Goal: Task Accomplishment & Management: Manage account settings

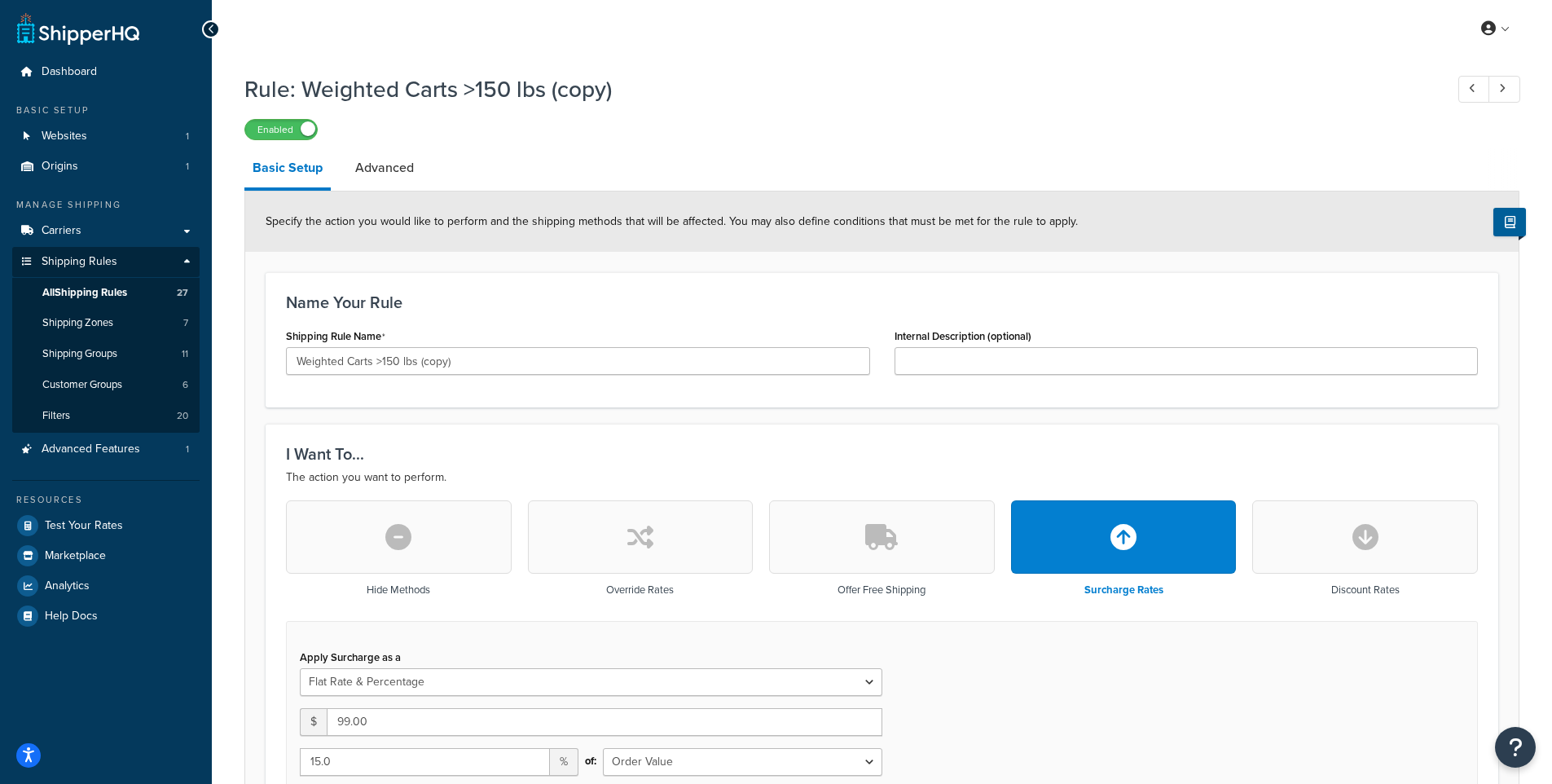
select select "FLAT_RATE_AND_PERCENTAGE"
select select "ORDER"
select select "SHIPPING_GROUP"
click at [211, 32] on icon at bounding box center [211, 29] width 7 height 11
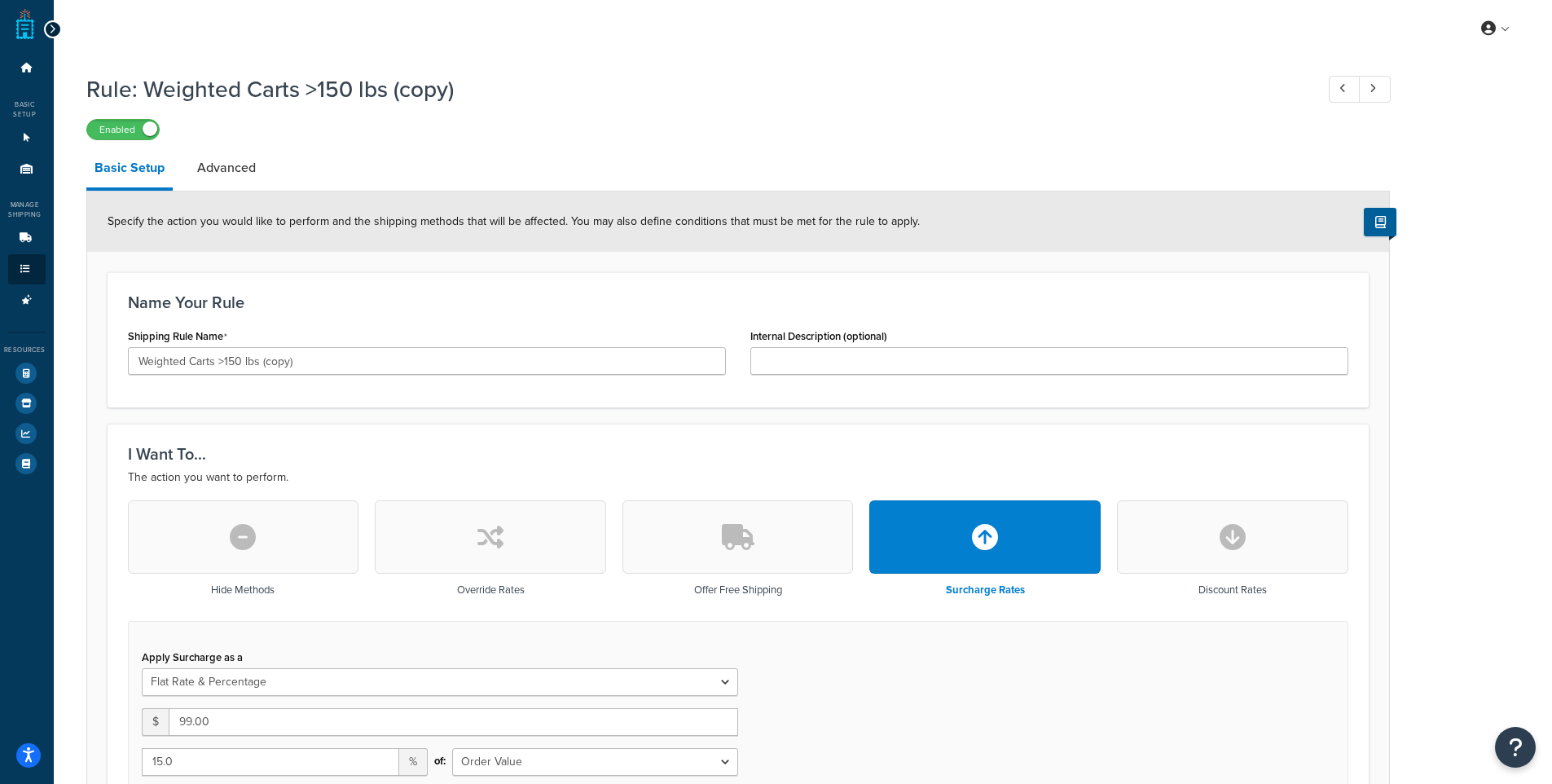
click at [57, 28] on div at bounding box center [53, 29] width 18 height 18
click at [52, 32] on icon at bounding box center [52, 29] width 7 height 11
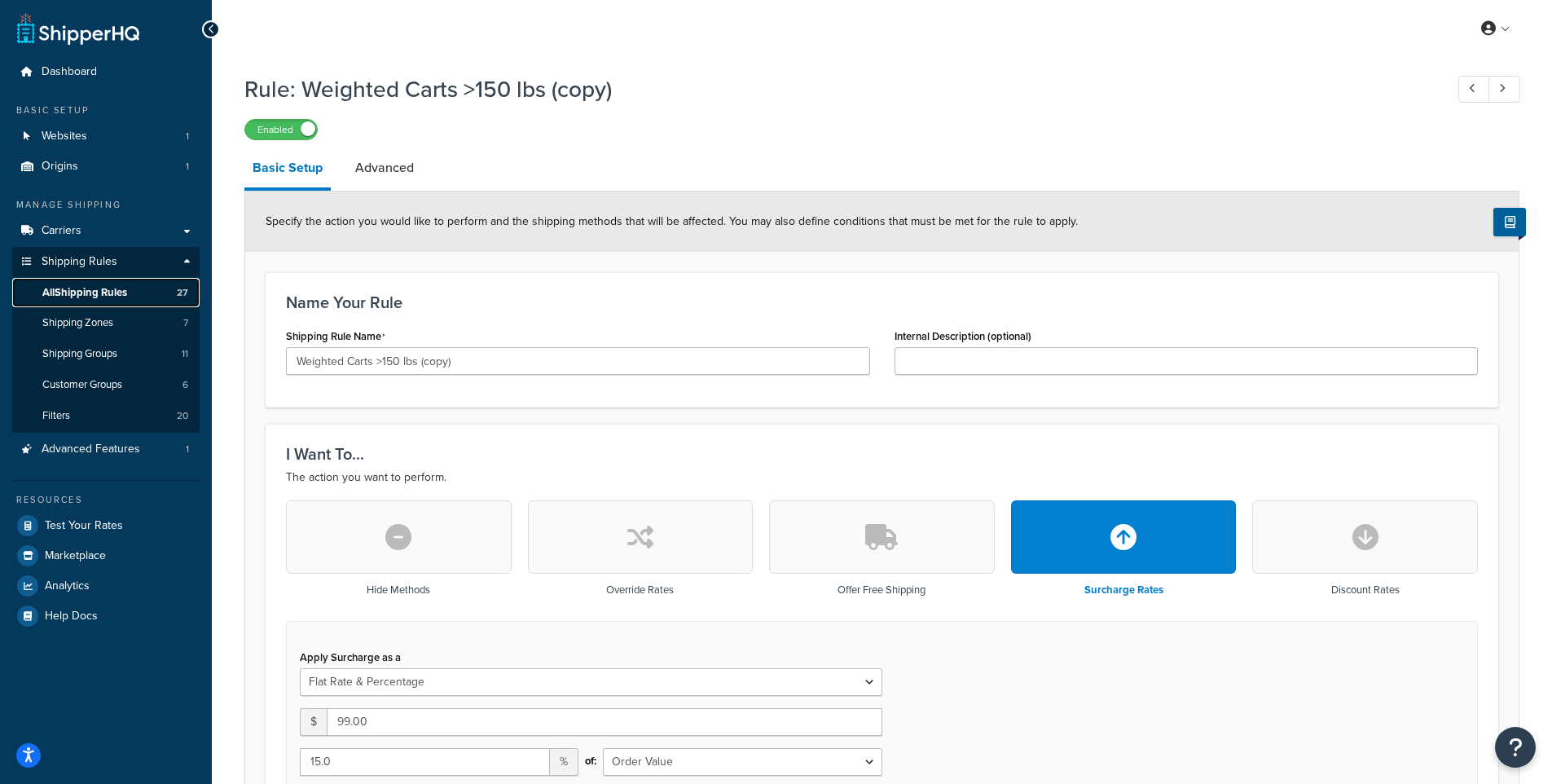
click at [103, 288] on span "All Shipping Rules" at bounding box center [84, 293] width 85 height 14
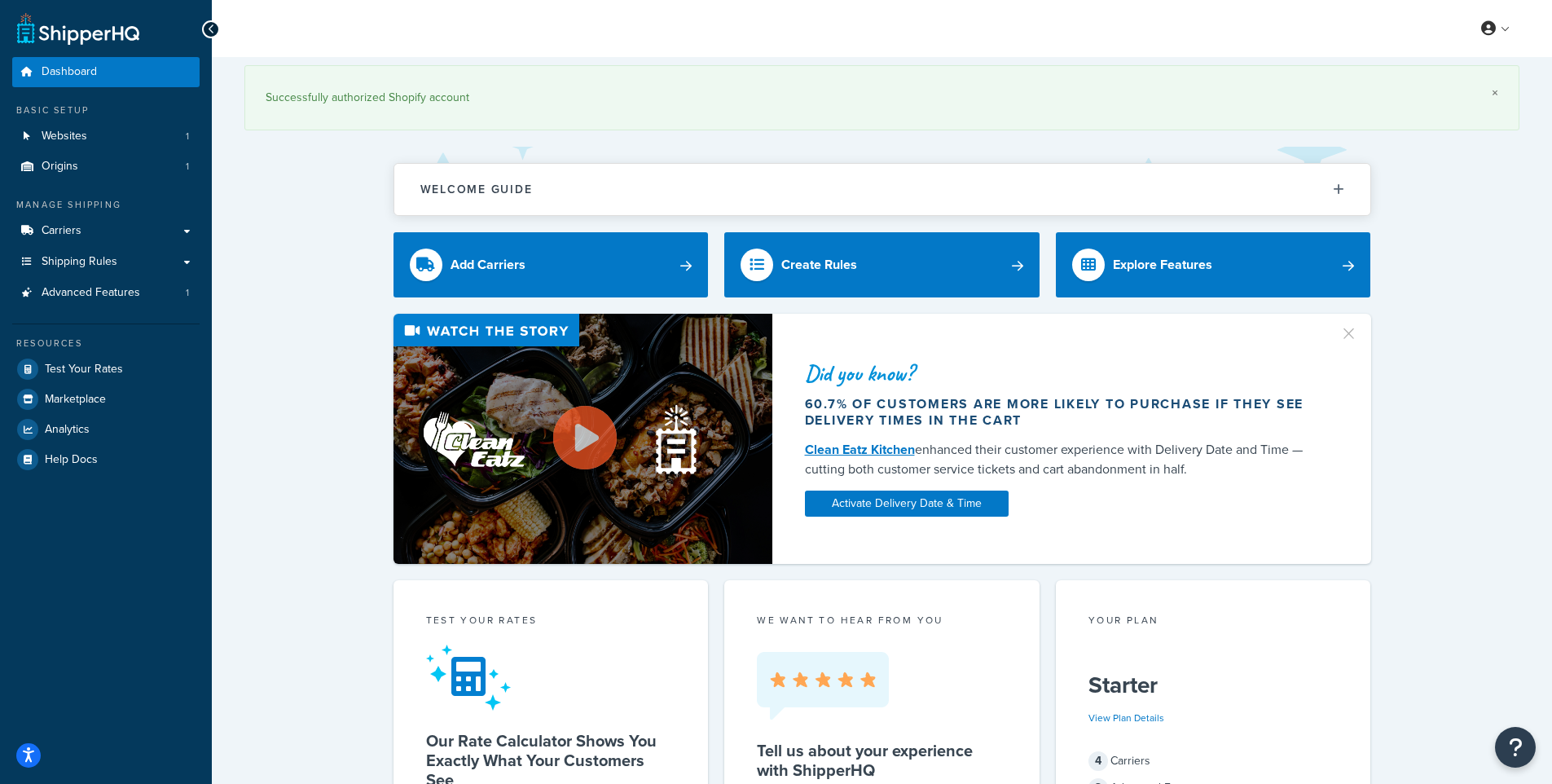
click at [1495, 92] on link "×" at bounding box center [1494, 92] width 7 height 13
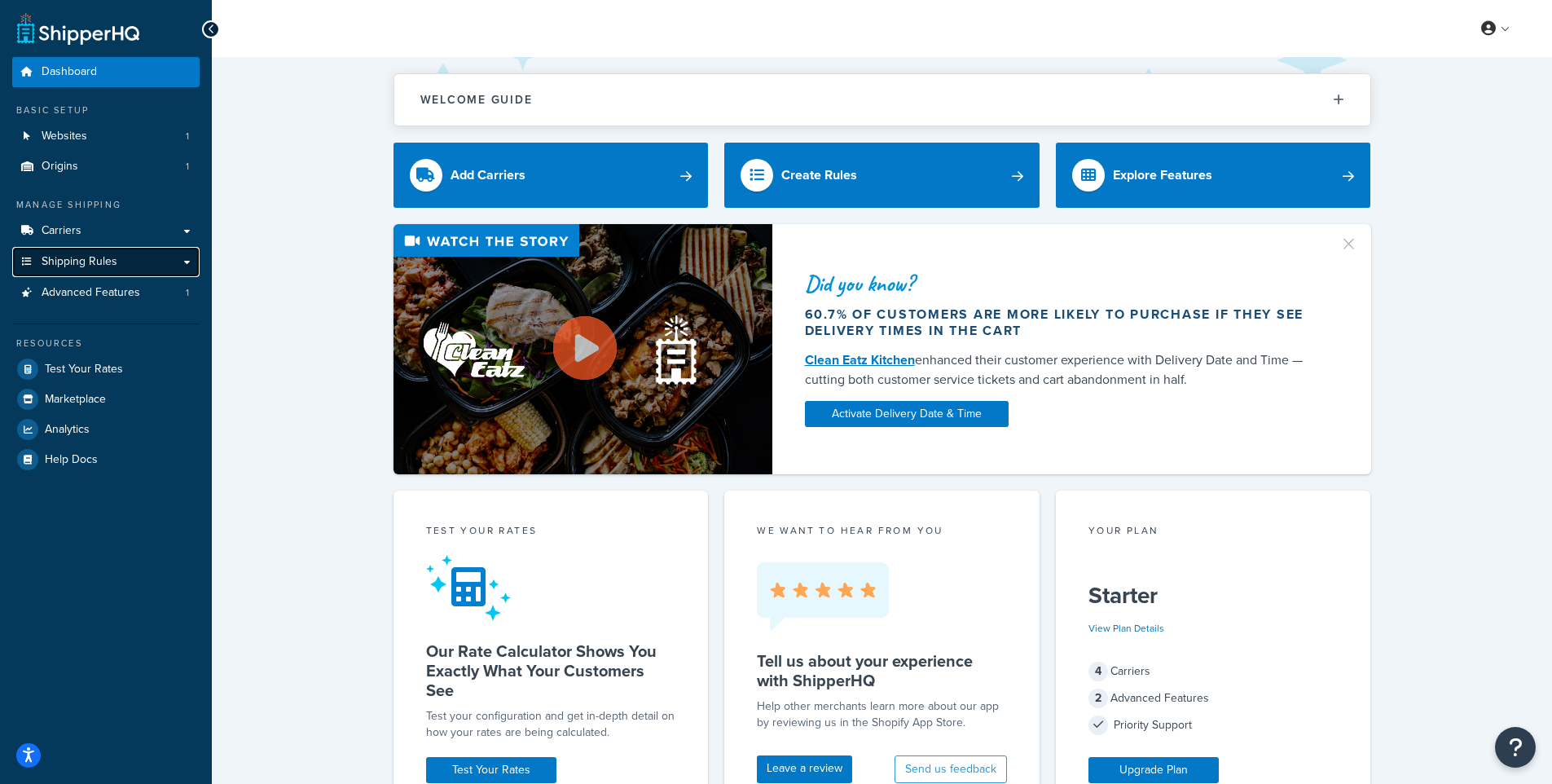
click at [130, 261] on link "Shipping Rules" at bounding box center [105, 262] width 187 height 30
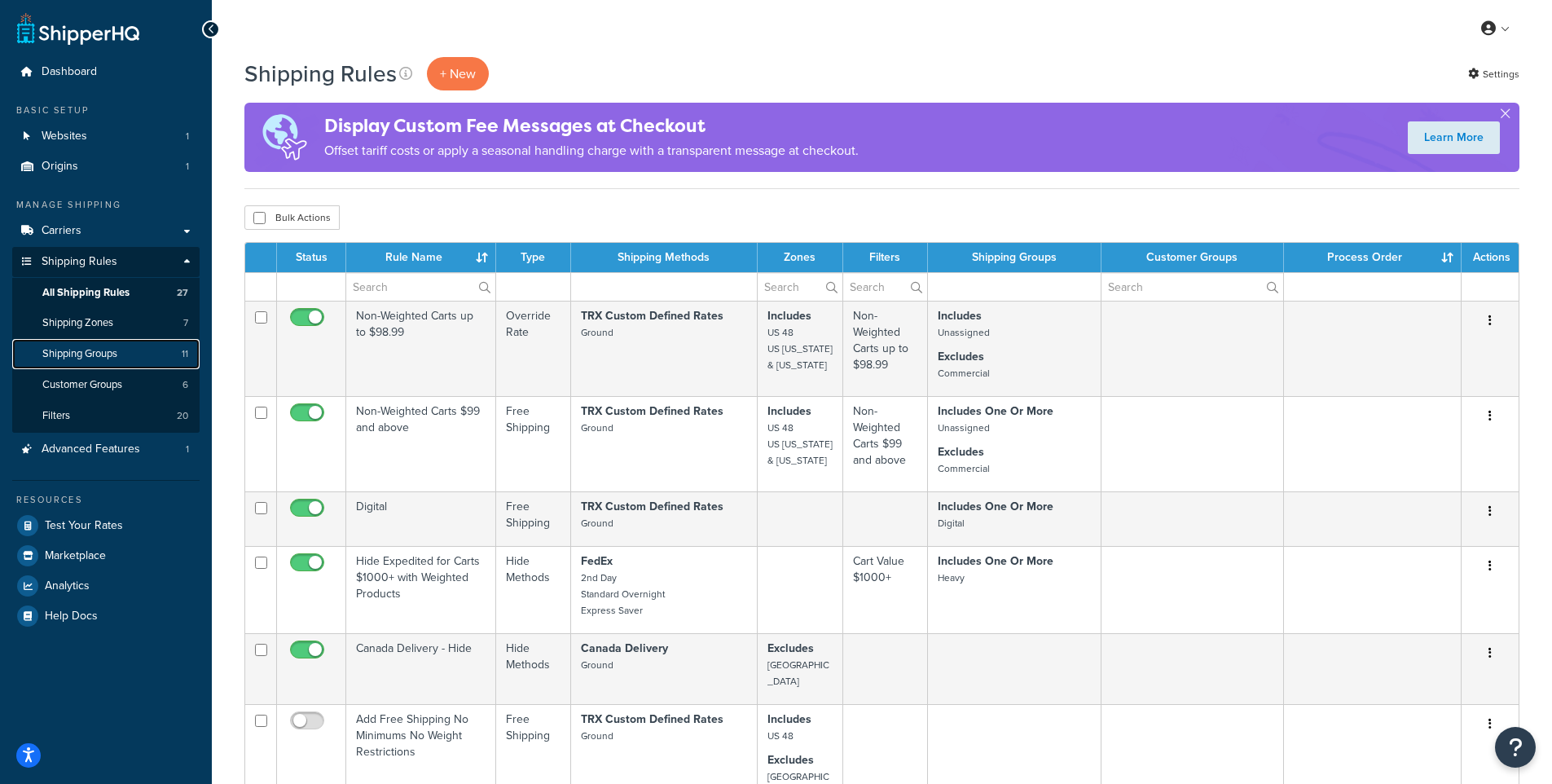
click at [104, 349] on span "Shipping Groups" at bounding box center [79, 354] width 75 height 14
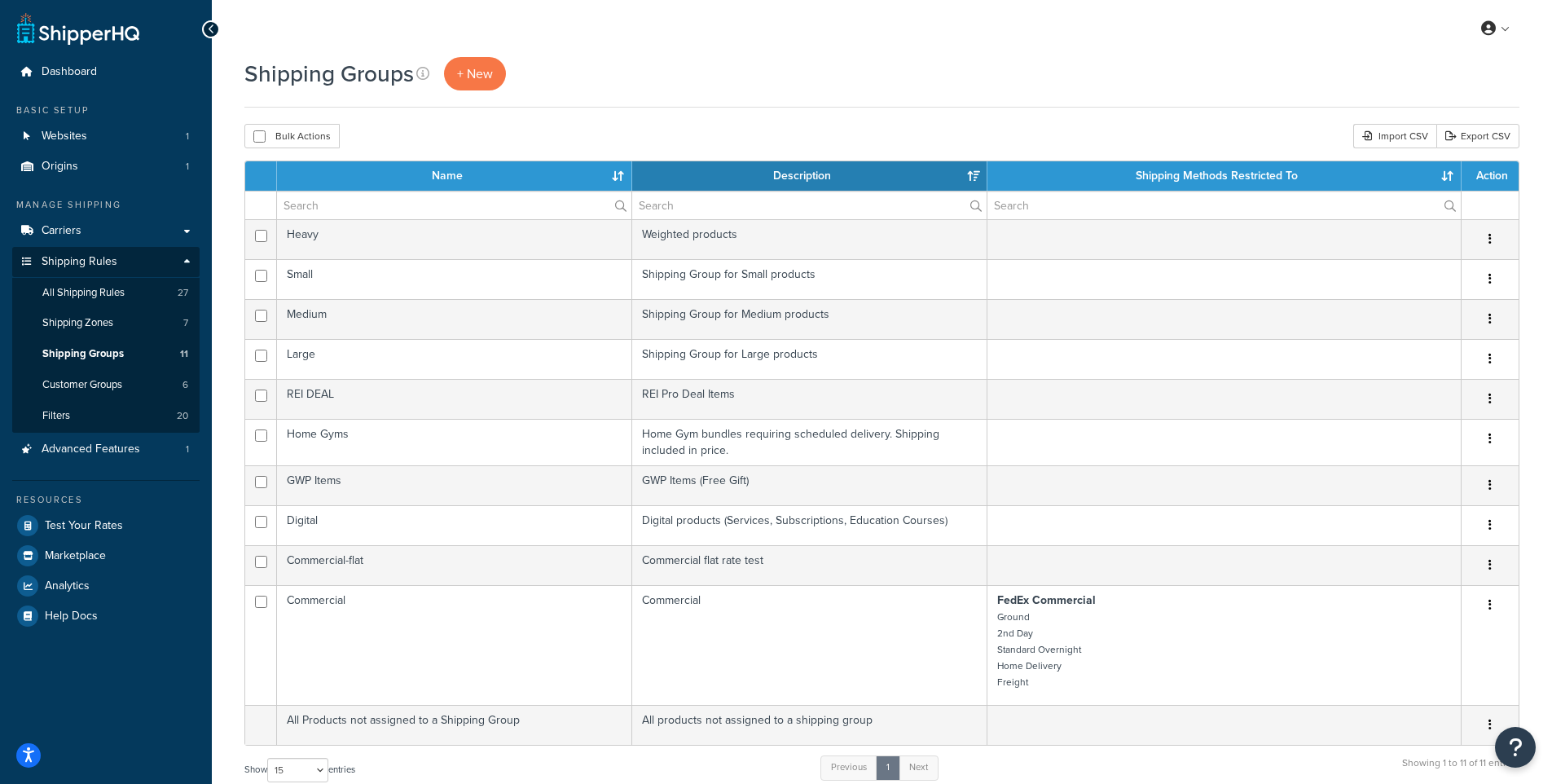
select select "15"
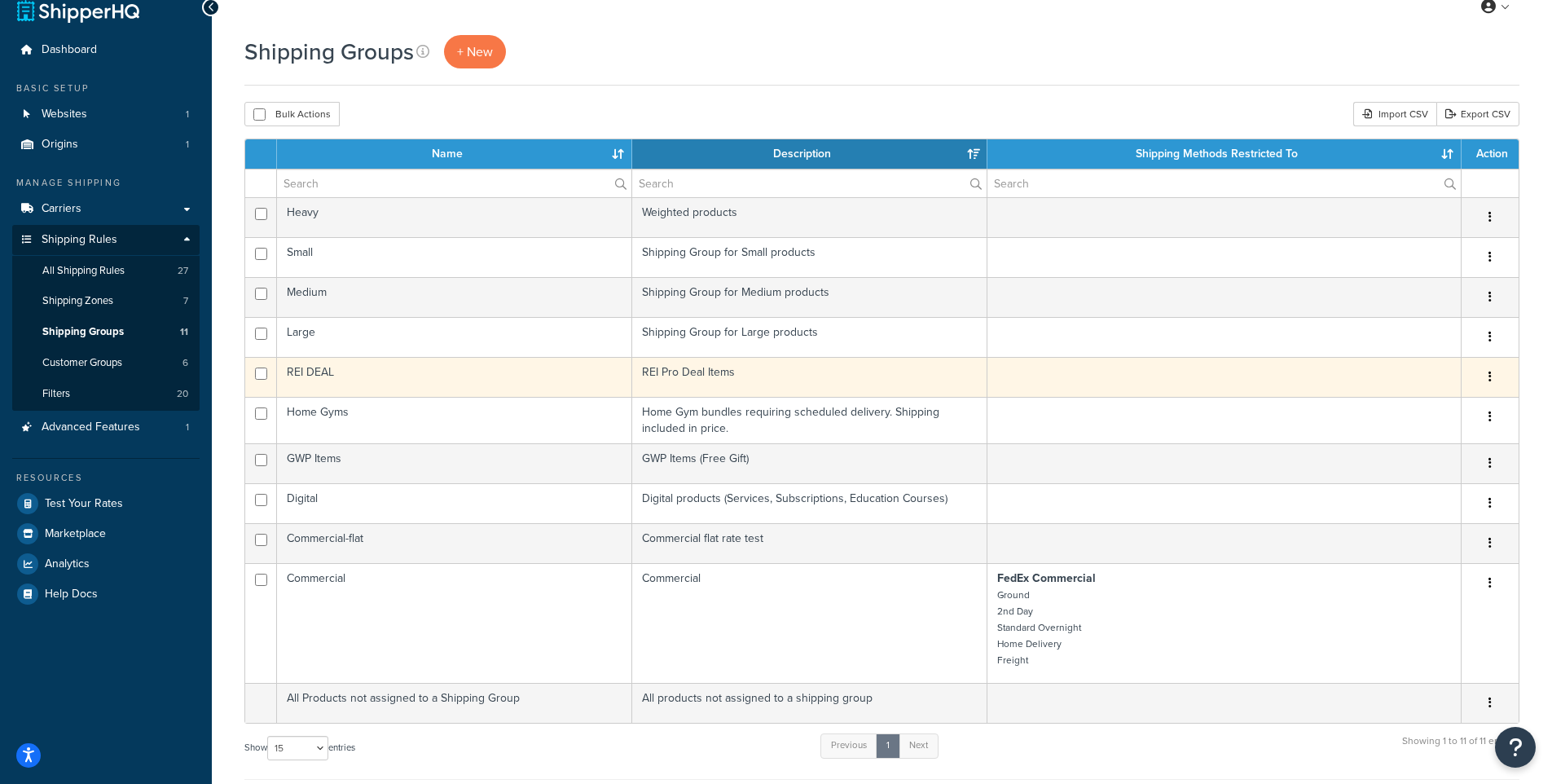
scroll to position [27, 0]
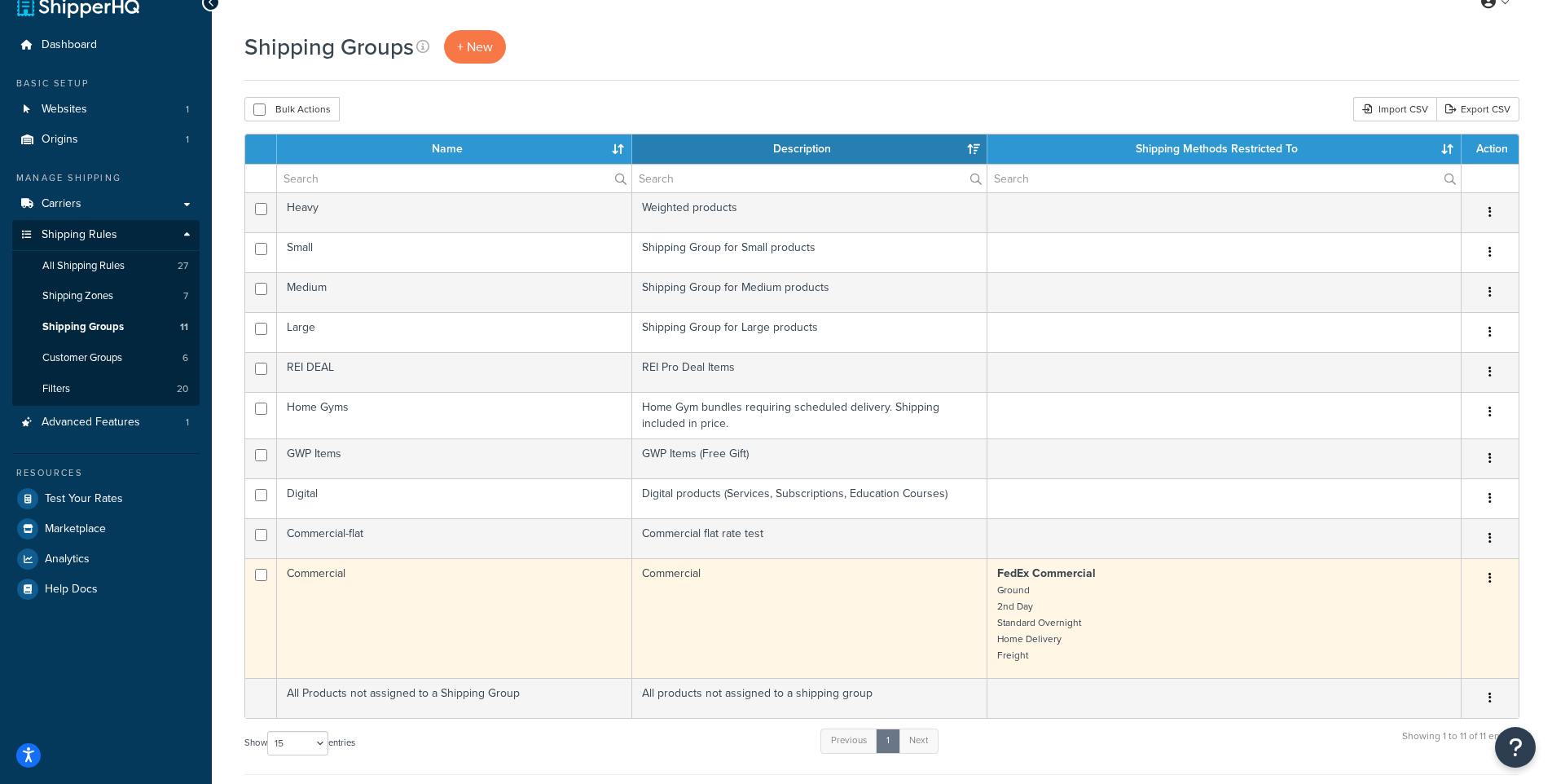
click at [318, 573] on td "Commercial" at bounding box center [454, 618] width 355 height 120
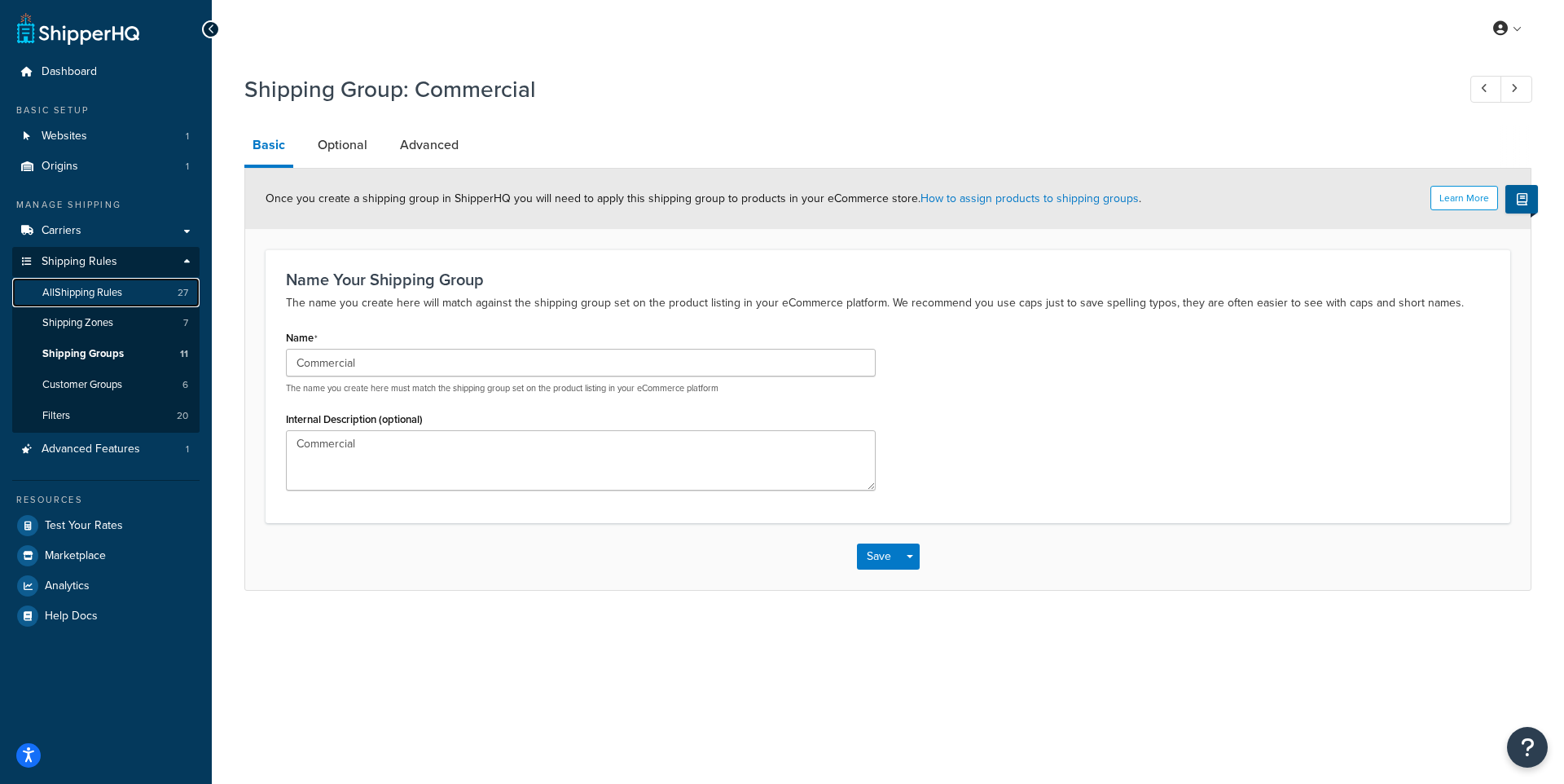
click at [119, 298] on span "All Shipping Rules" at bounding box center [82, 293] width 80 height 14
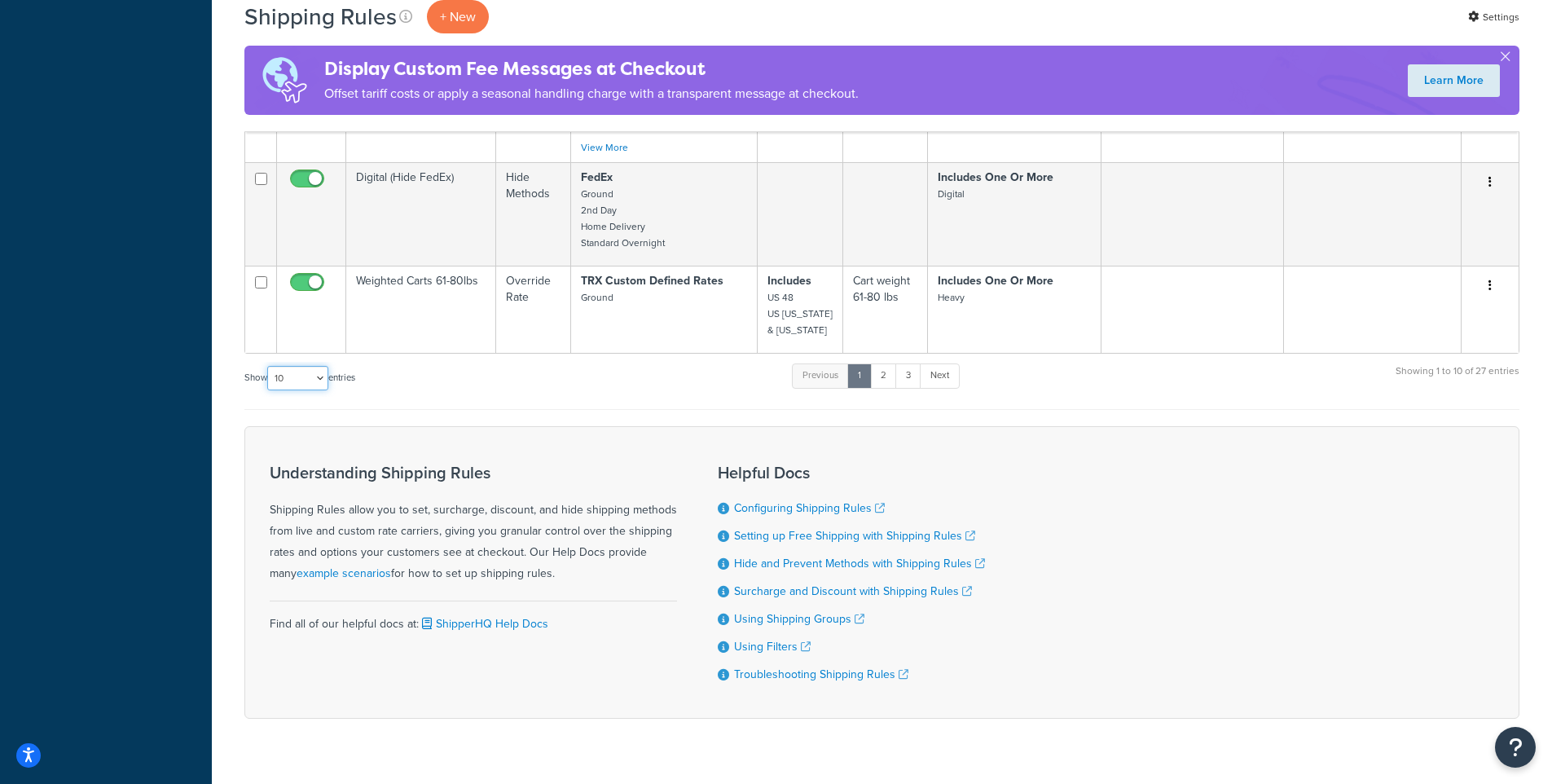
click at [311, 366] on select "10 15 25 50 100 1000" at bounding box center [297, 378] width 61 height 24
select select "1000"
click at [269, 366] on select "10 15 25 50 100 1000" at bounding box center [297, 378] width 61 height 24
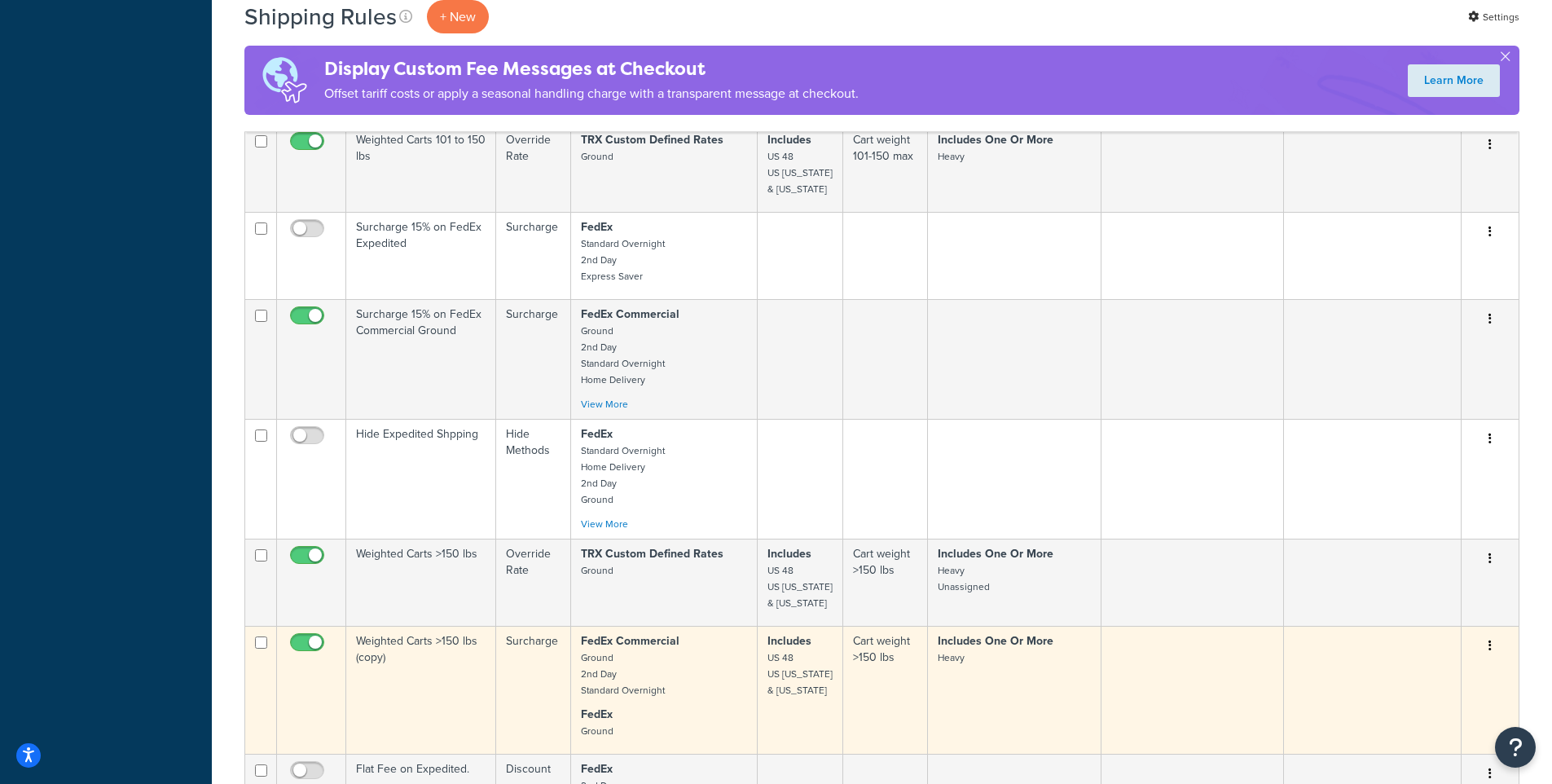
scroll to position [1556, 0]
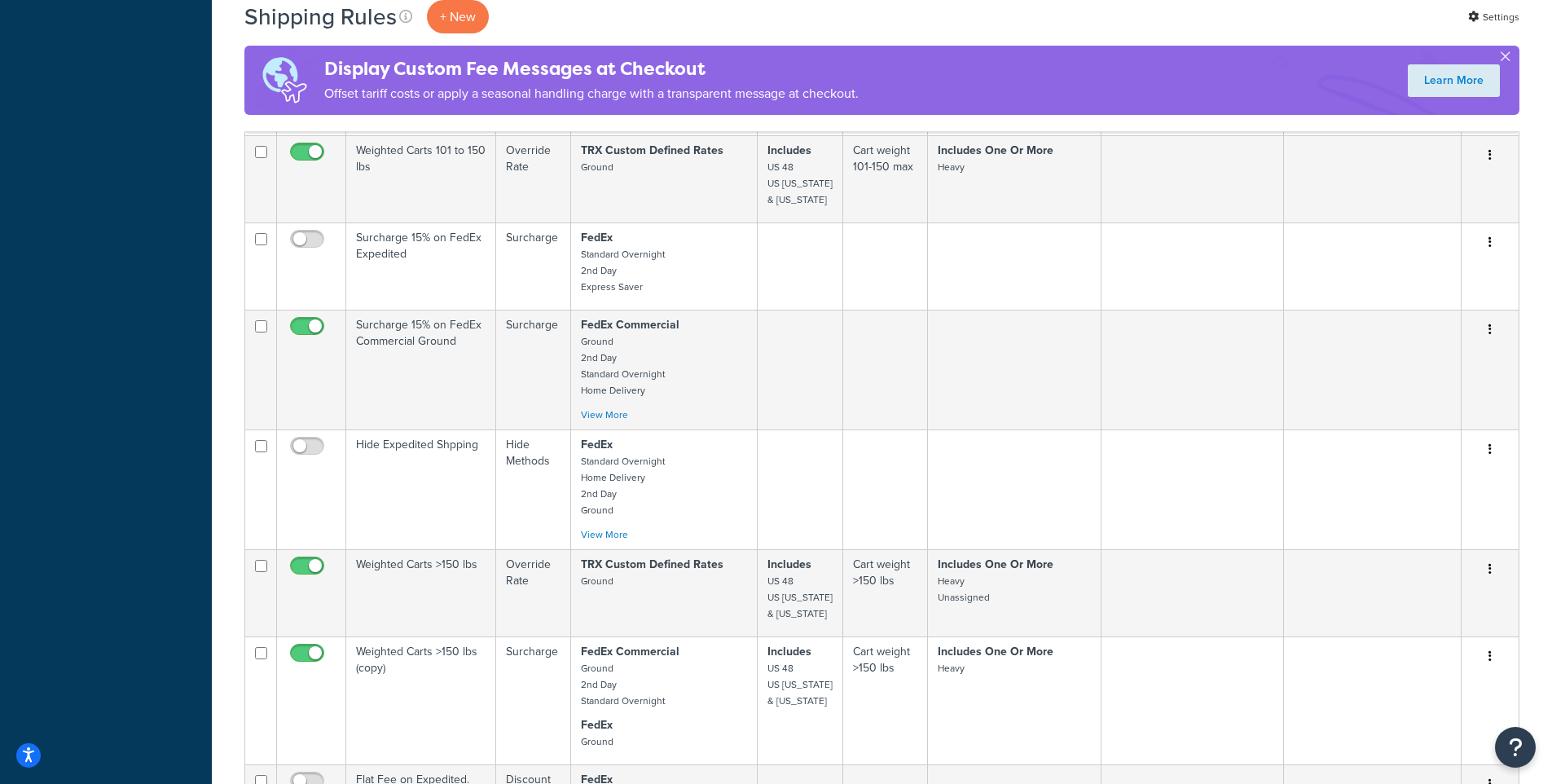
click at [1507, 58] on button "button" at bounding box center [1505, 60] width 4 height 4
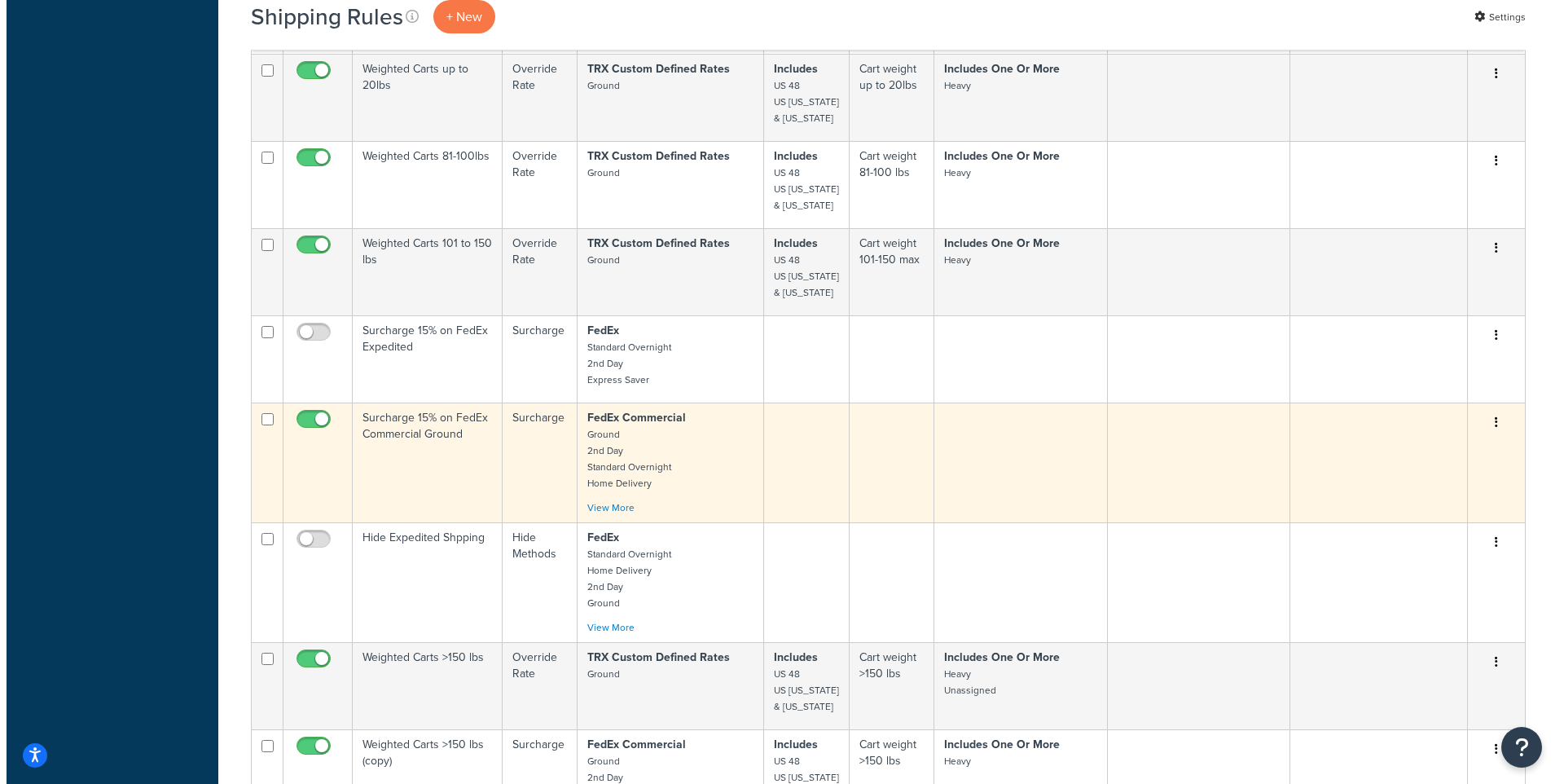
scroll to position [1380, 0]
